Goal: Register for event/course

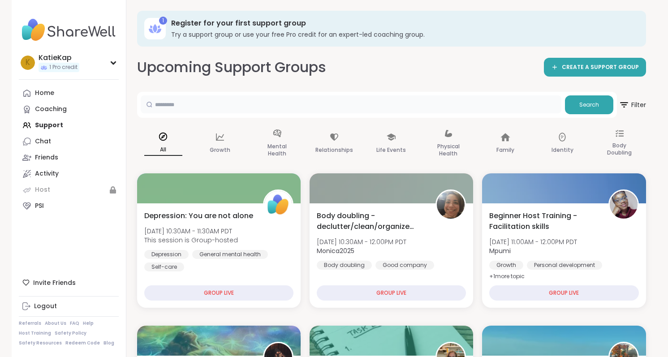
click at [336, 103] on input "text" at bounding box center [351, 104] width 421 height 18
type input "***"
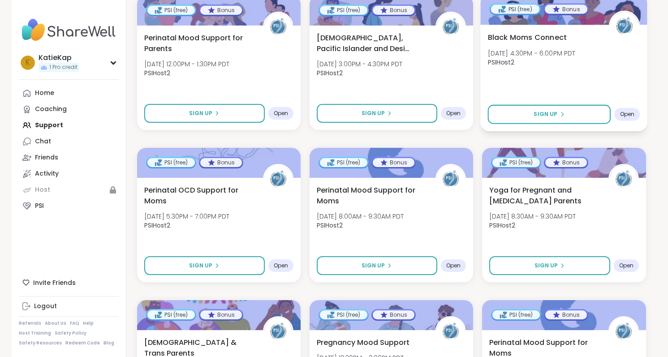
scroll to position [1406, 0]
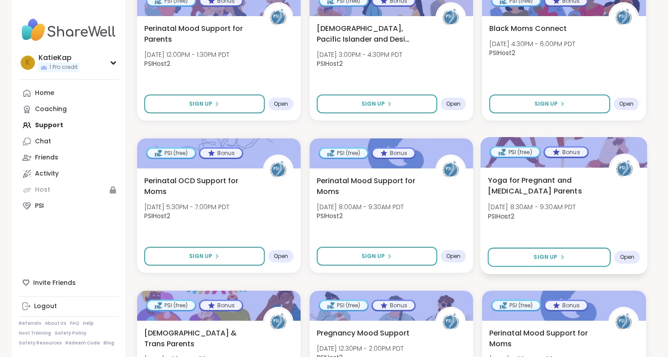
click at [511, 174] on div "Yoga for Pregnant and Postpartum Parents Wed, Oct 15 | 8:30AM - 9:30AM PDT PSIH…" at bounding box center [564, 221] width 167 height 107
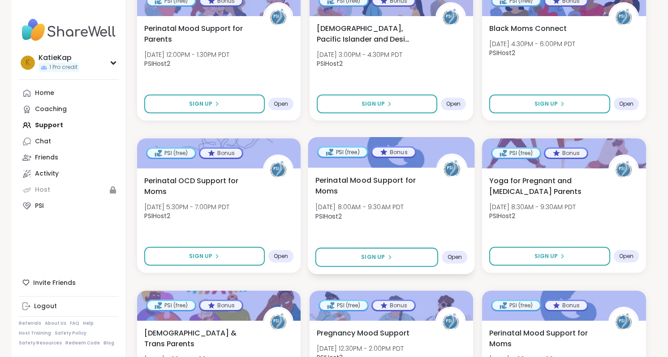
click at [382, 186] on span "Perinatal Mood Support for Moms" at bounding box center [370, 186] width 111 height 22
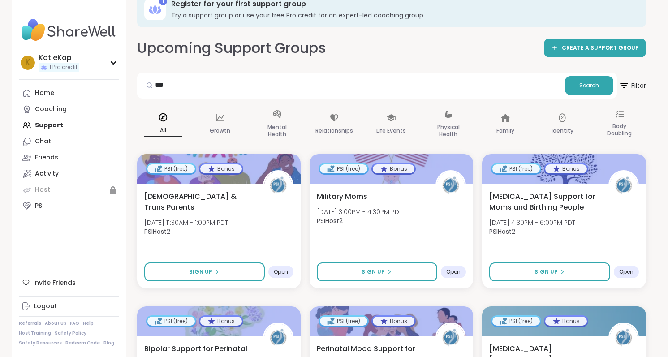
scroll to position [0, 0]
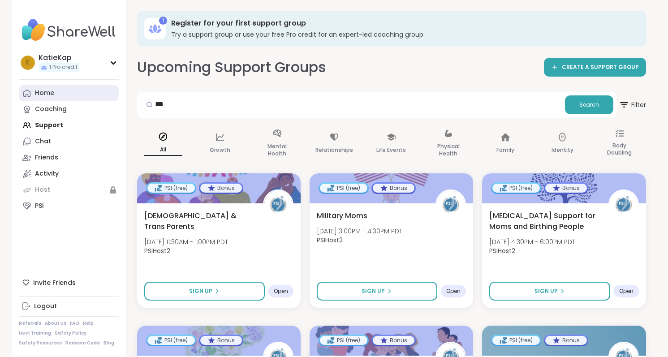
click at [64, 93] on link "Home" at bounding box center [69, 93] width 100 height 16
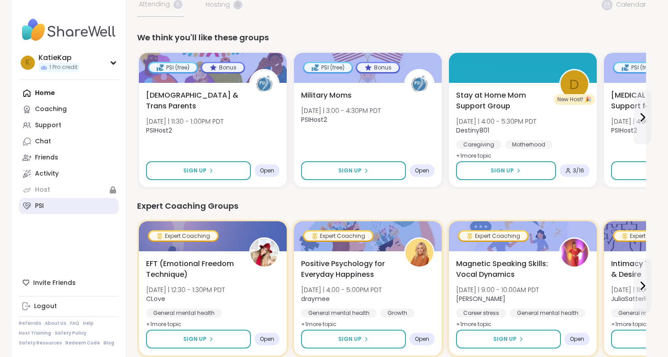
scroll to position [65, 0]
click at [43, 205] on div "PSI" at bounding box center [39, 206] width 9 height 9
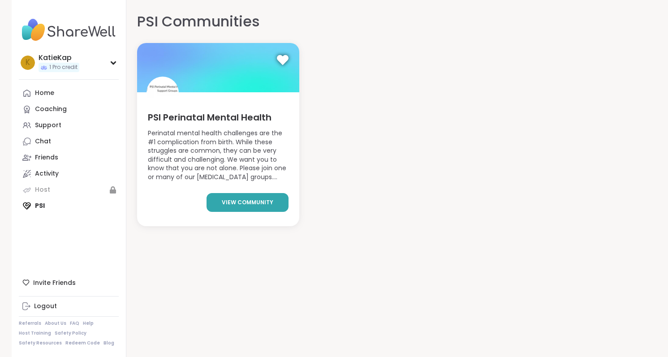
click at [232, 201] on span "view community" at bounding box center [248, 202] width 52 height 8
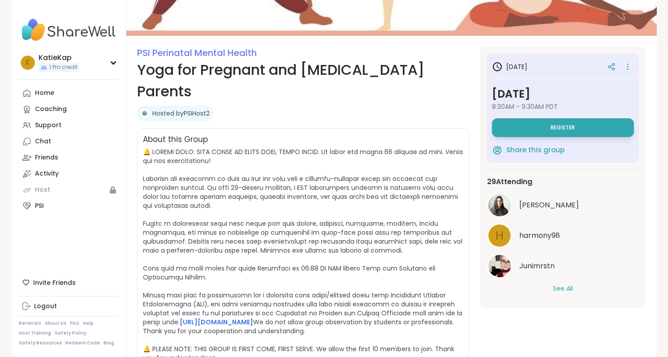
scroll to position [127, 0]
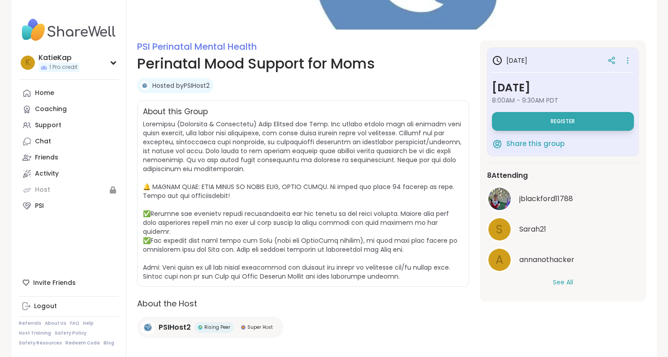
scroll to position [92, 0]
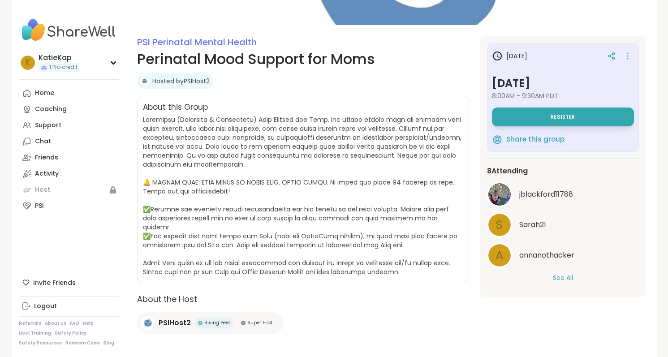
click at [560, 279] on button "See All" at bounding box center [563, 277] width 20 height 9
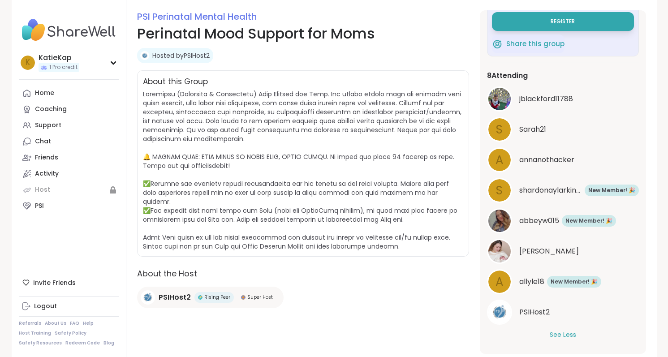
scroll to position [64, 0]
